Goal: Task Accomplishment & Management: Complete application form

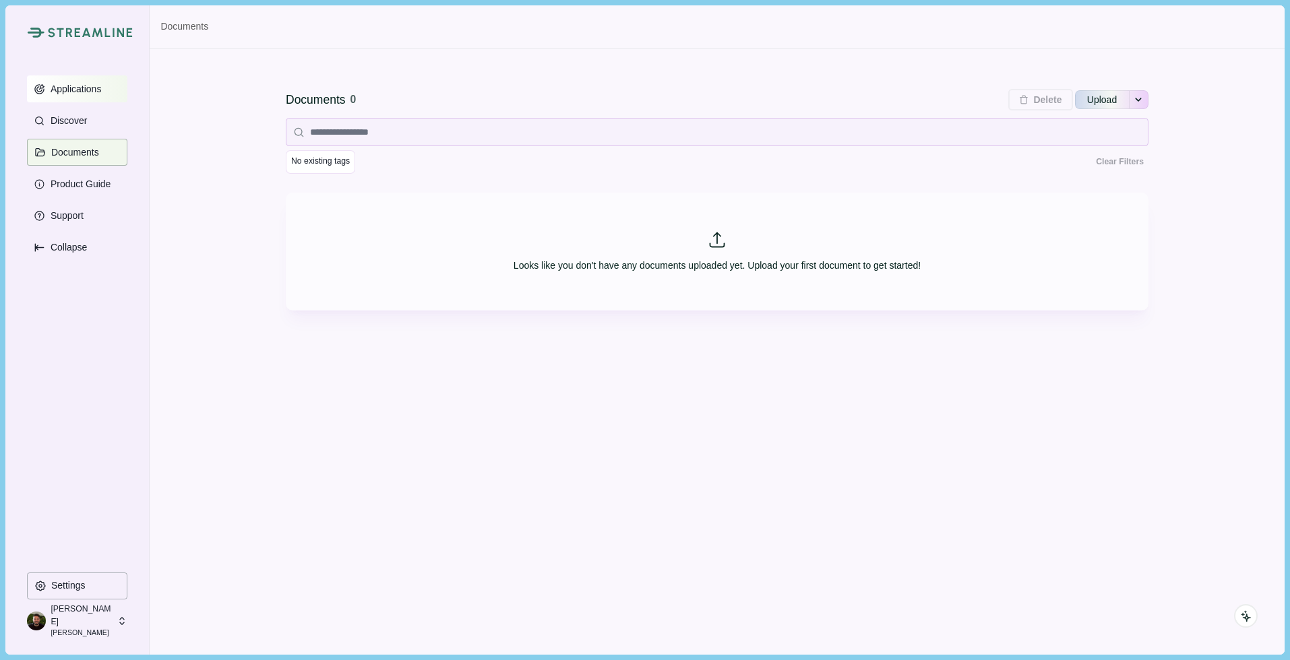
click at [89, 94] on button "Applications" at bounding box center [77, 88] width 100 height 27
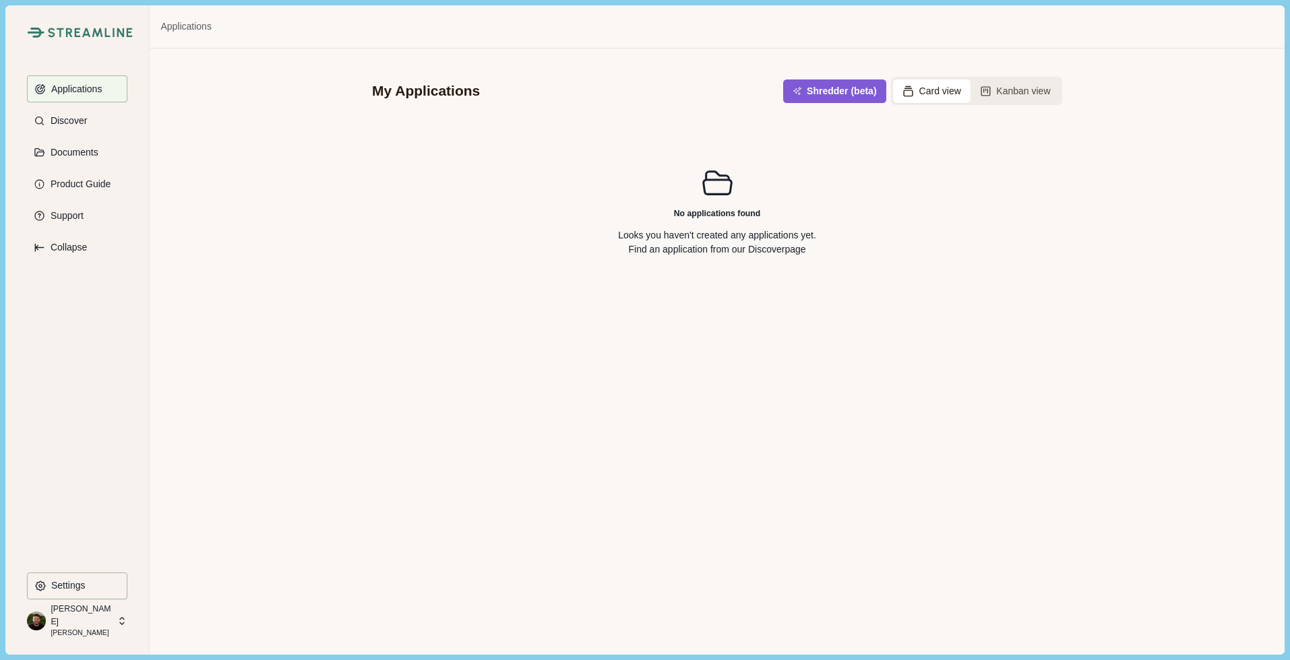
click at [80, 628] on p "[PERSON_NAME]" at bounding box center [82, 633] width 62 height 11
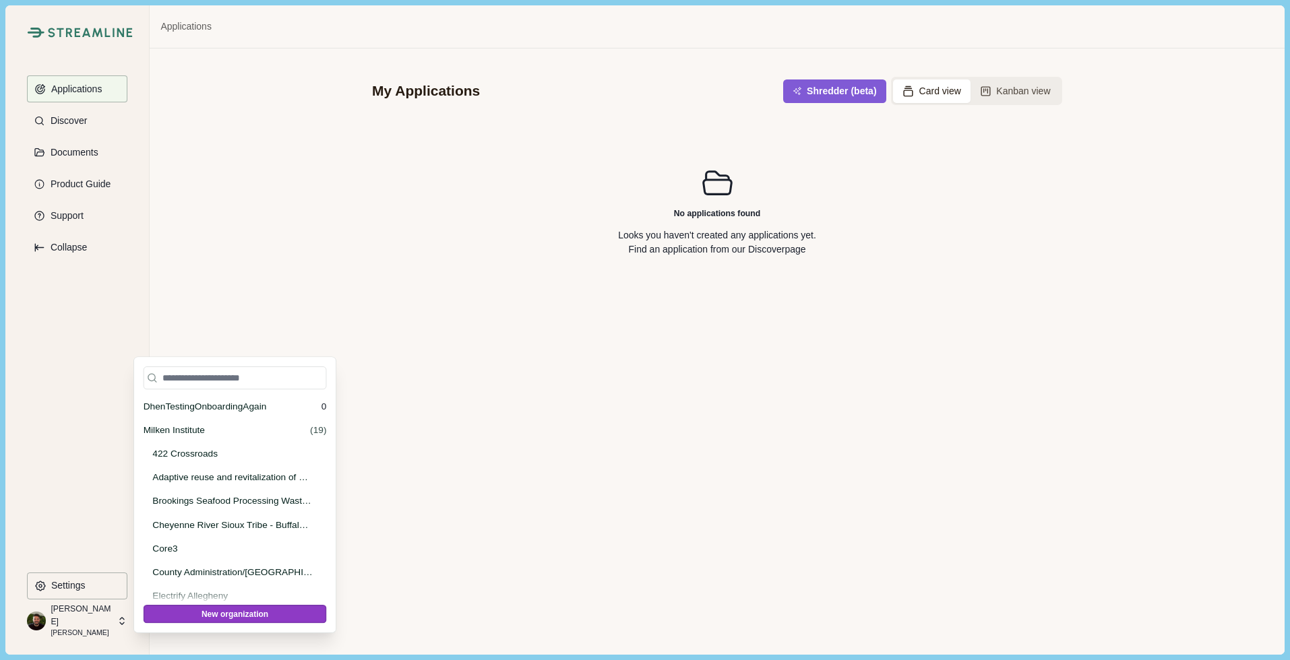
scroll to position [4313, 0]
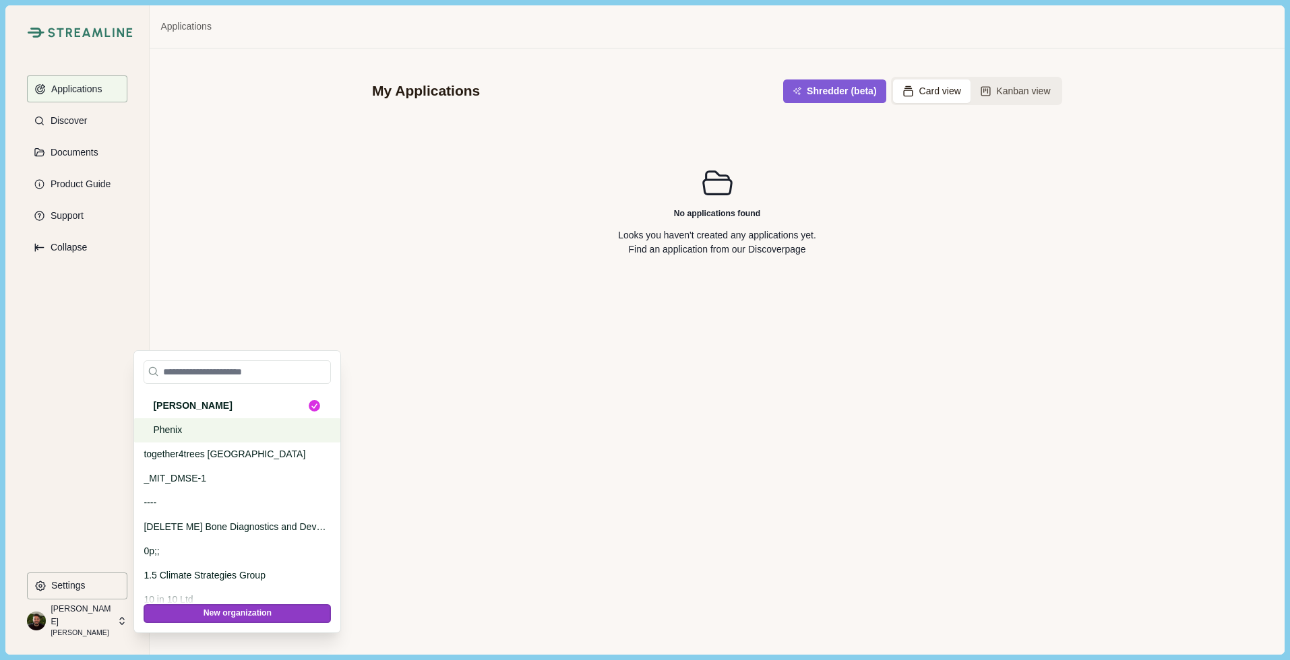
click at [172, 427] on p "Phenix" at bounding box center [235, 430] width 164 height 14
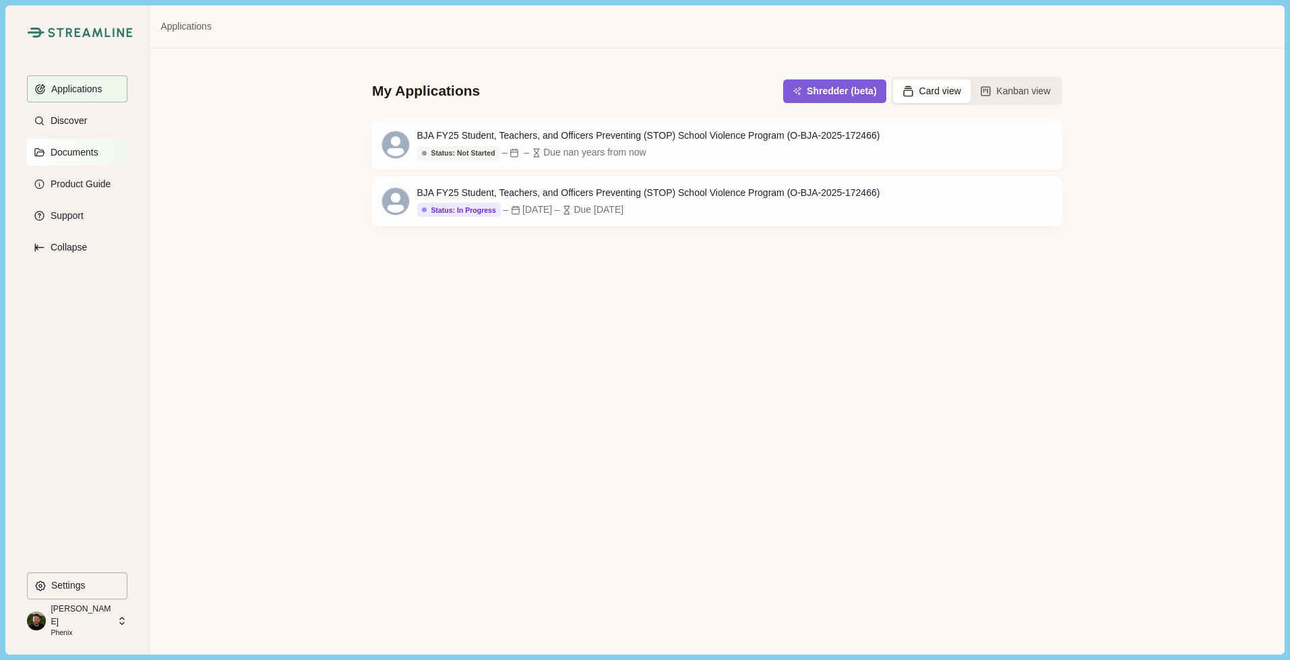
click at [76, 155] on p "Documents" at bounding box center [72, 152] width 53 height 11
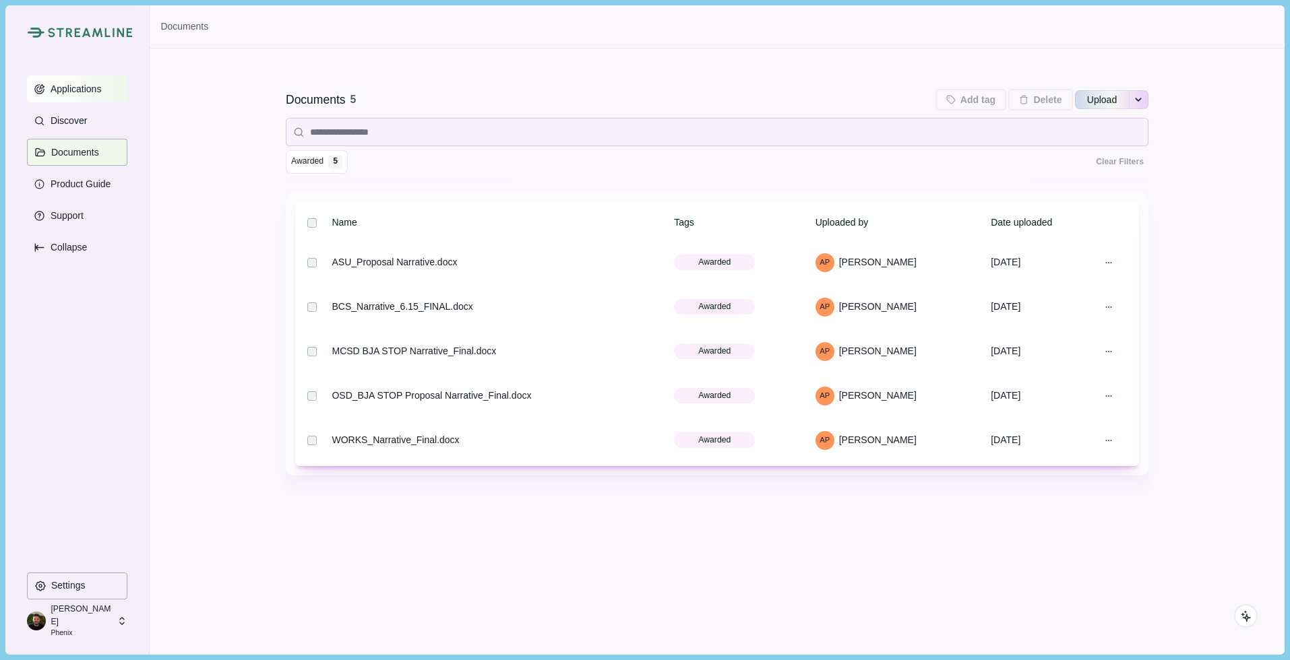
click at [70, 93] on p "Applications" at bounding box center [74, 89] width 56 height 11
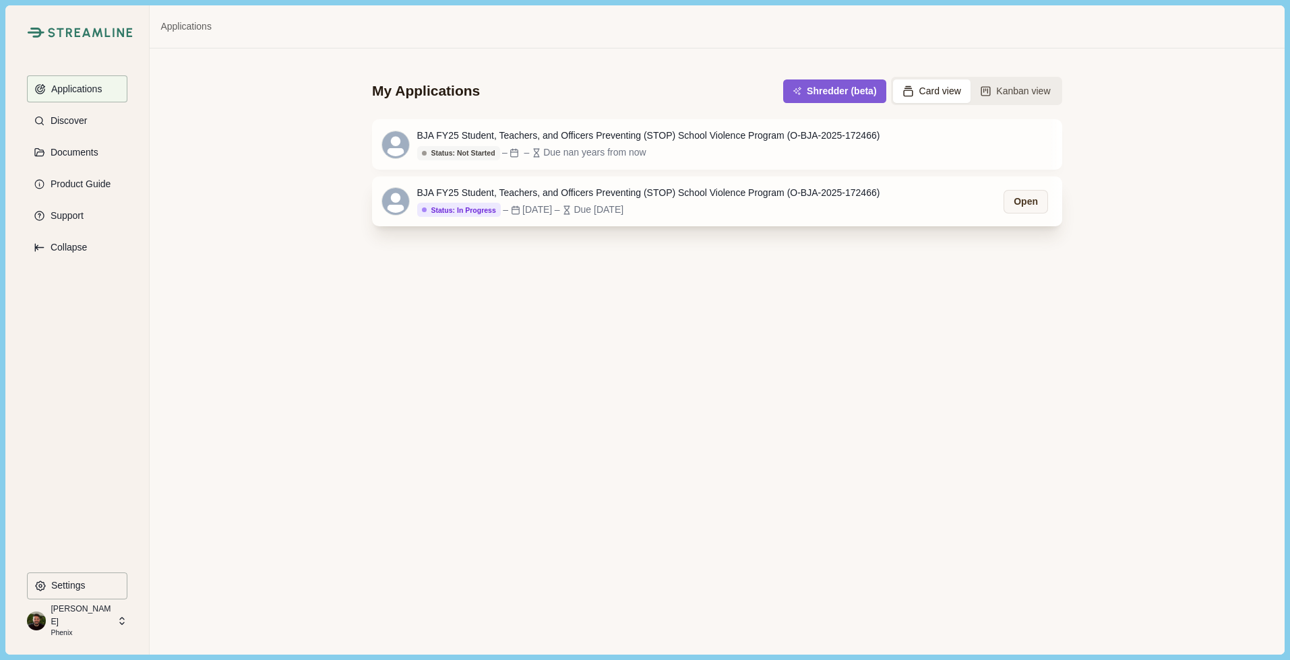
click at [570, 192] on div "BJA FY25 Student, Teachers, and Officers Preventing (STOP) School Violence Prog…" at bounding box center [648, 193] width 463 height 14
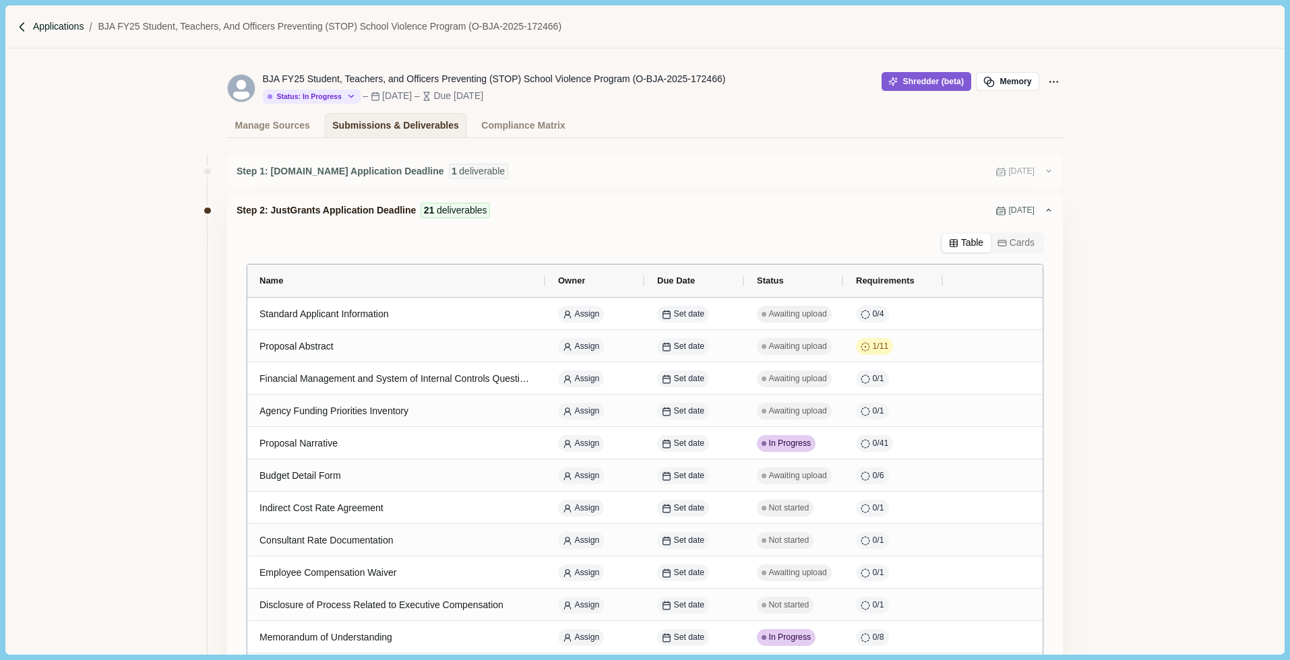
click at [51, 27] on p "Applications" at bounding box center [58, 27] width 51 height 14
